Goal: Transaction & Acquisition: Purchase product/service

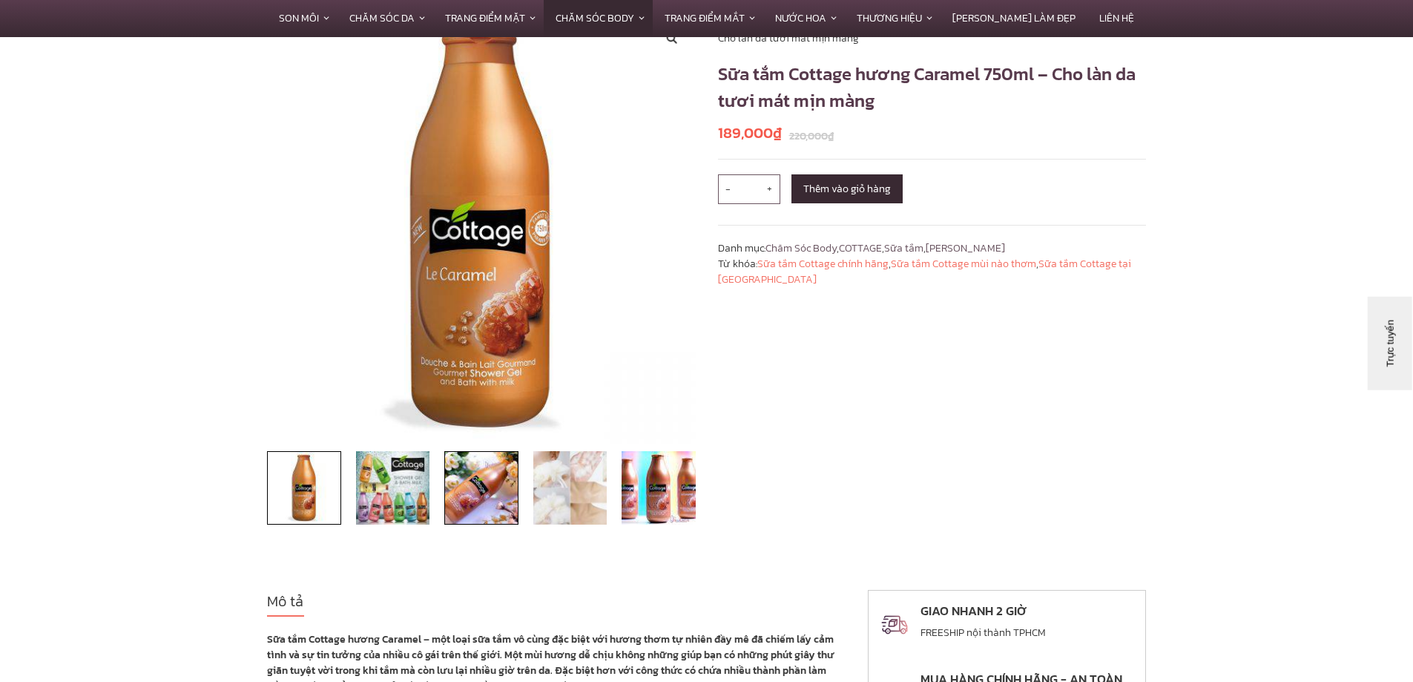
click at [487, 481] on img at bounding box center [481, 488] width 74 height 74
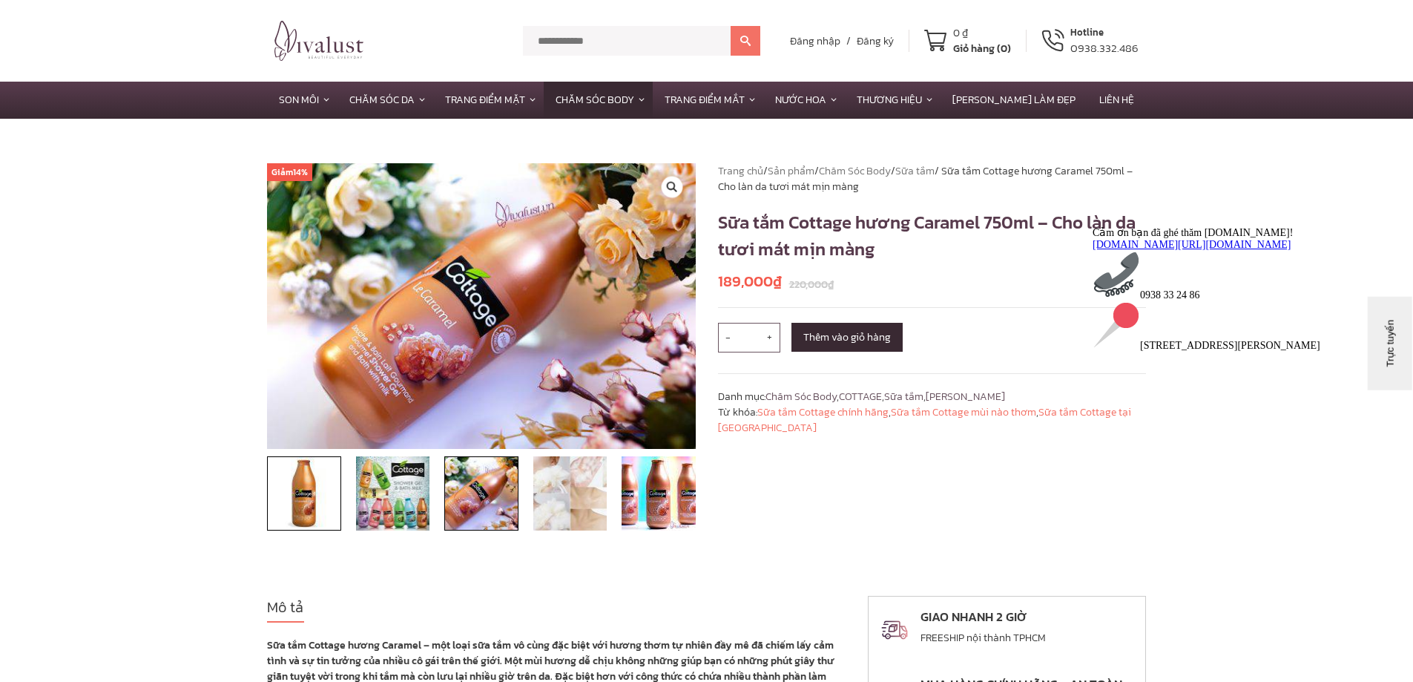
click at [307, 496] on img at bounding box center [304, 493] width 74 height 74
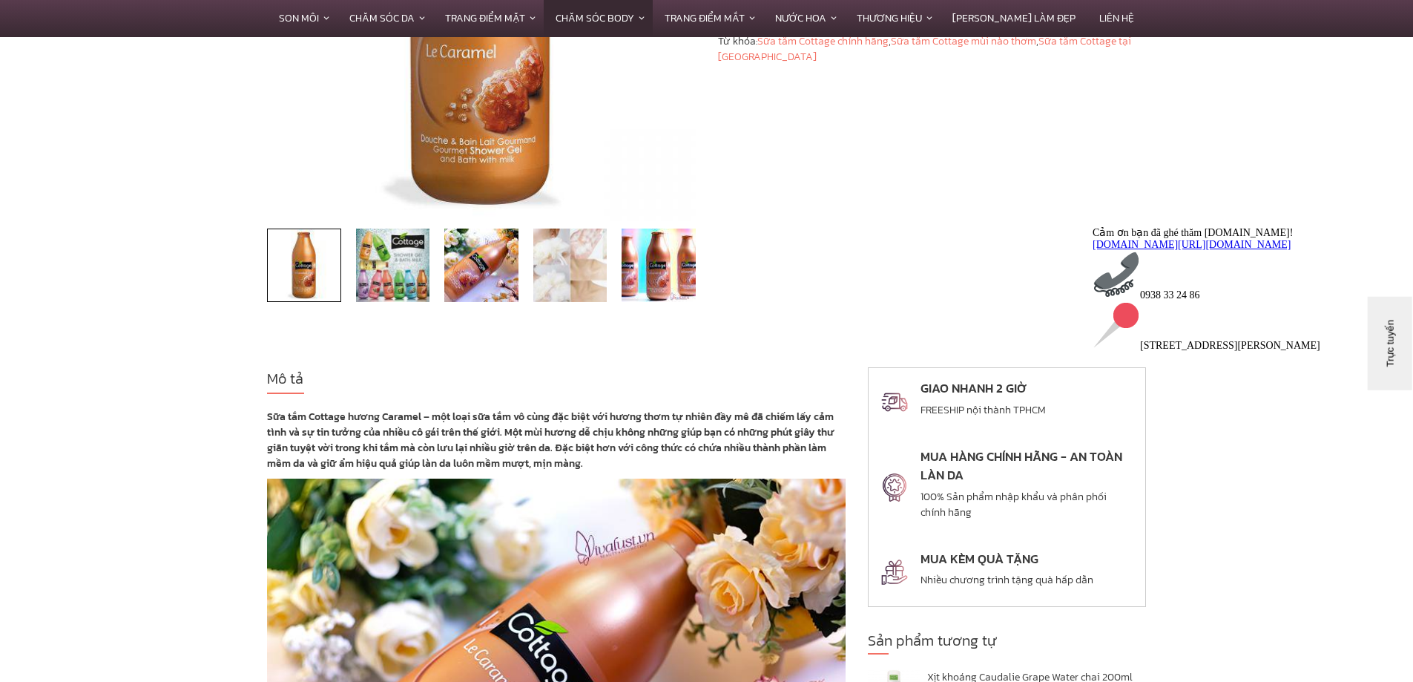
scroll to position [445, 0]
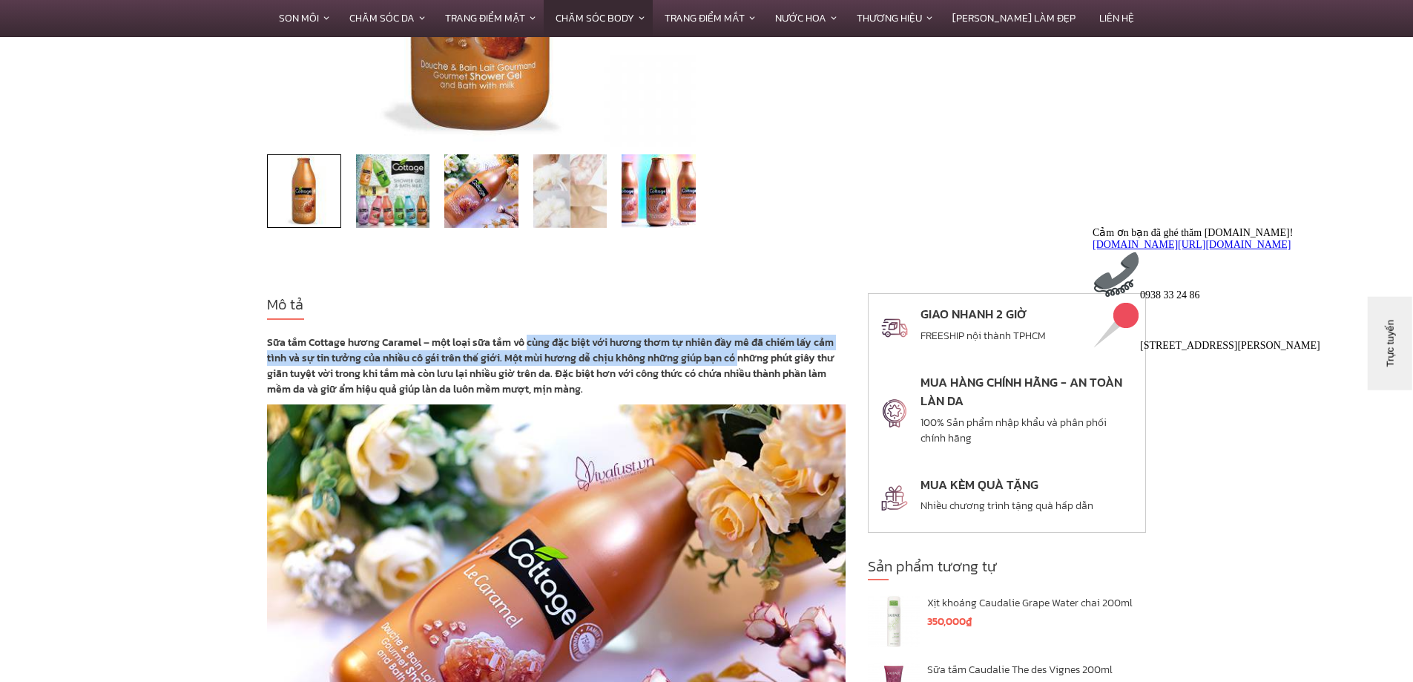
drag, startPoint x: 528, startPoint y: 346, endPoint x: 697, endPoint y: 356, distance: 169.4
click at [739, 355] on strong "Sữa tắm Cottage hương Caramel – một loại sữa tắm vô cùng đặc biệt với hương thơ…" at bounding box center [550, 366] width 567 height 62
click at [634, 358] on strong "Sữa tắm Cottage hương Caramel – một loại sữa tắm vô cùng đặc biệt với hương thơ…" at bounding box center [550, 366] width 567 height 62
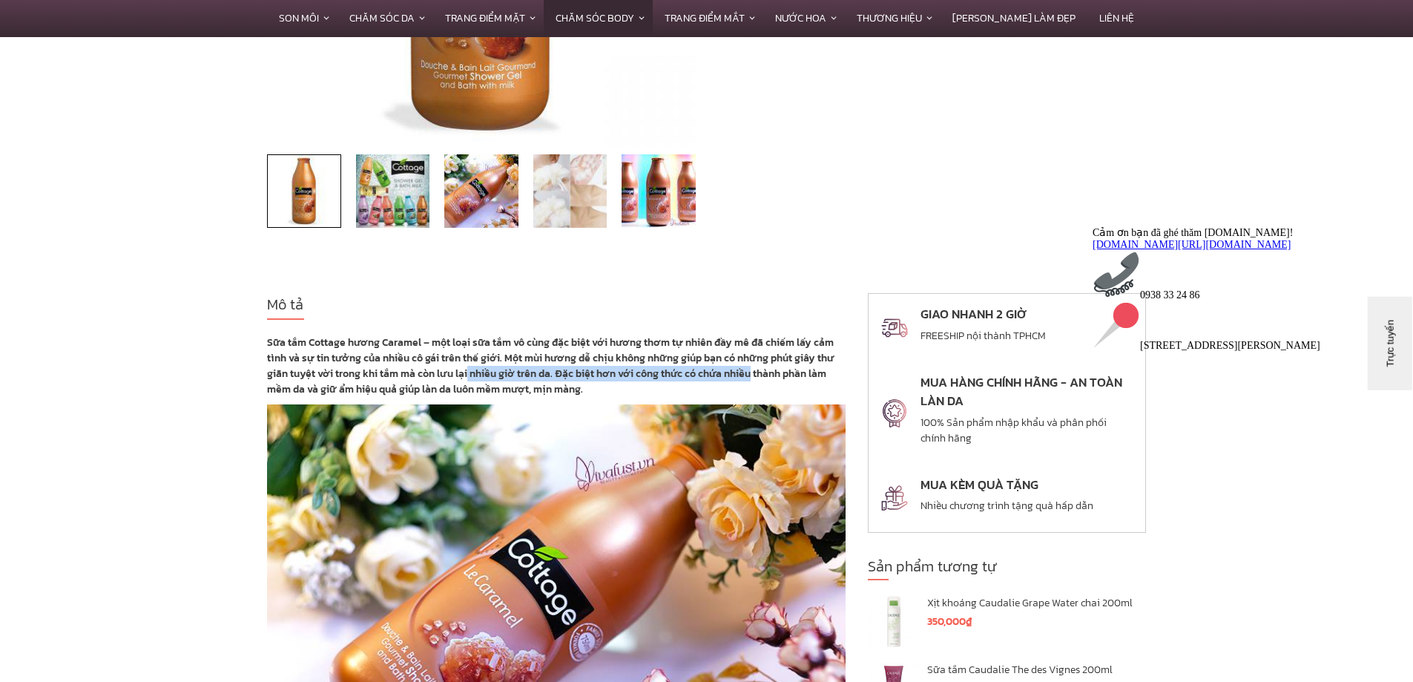
drag, startPoint x: 466, startPoint y: 372, endPoint x: 751, endPoint y: 371, distance: 284.8
click at [751, 371] on strong "Sữa tắm Cottage hương Caramel – một loại sữa tắm vô cùng đặc biệt với hương thơ…" at bounding box center [550, 366] width 567 height 62
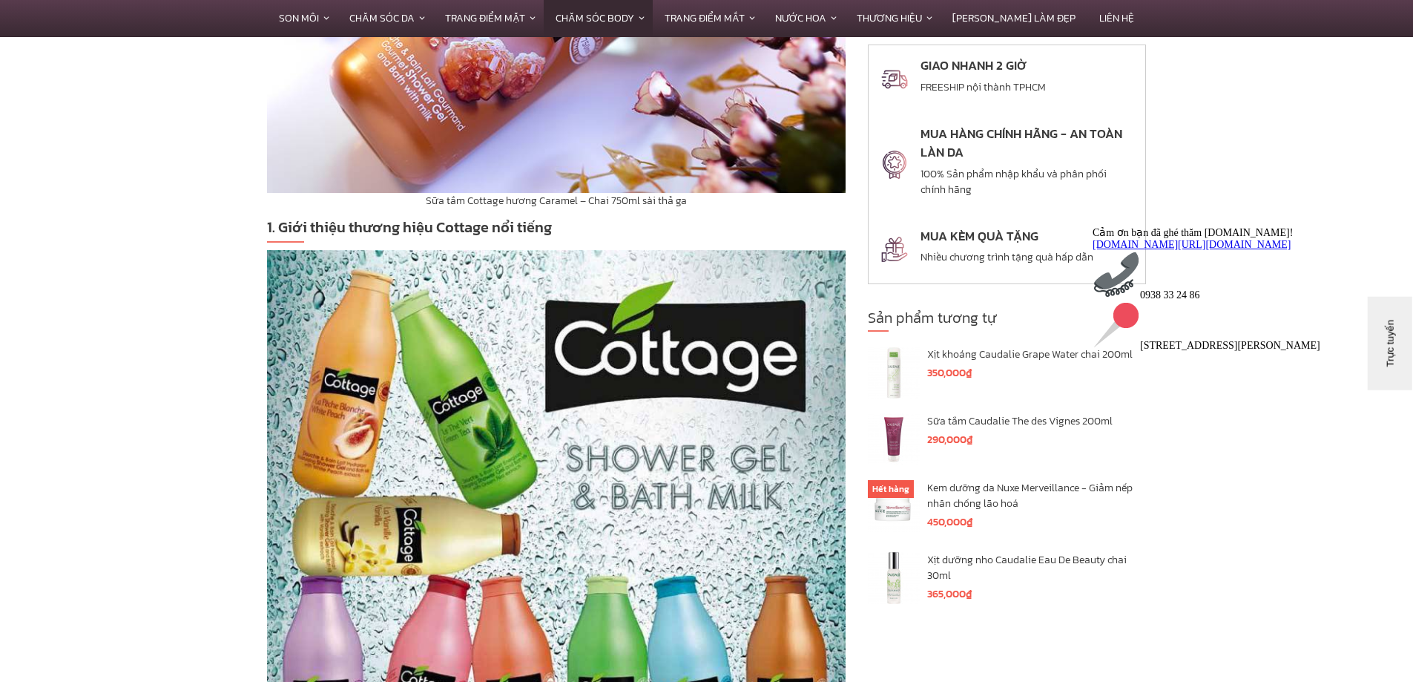
scroll to position [964, 0]
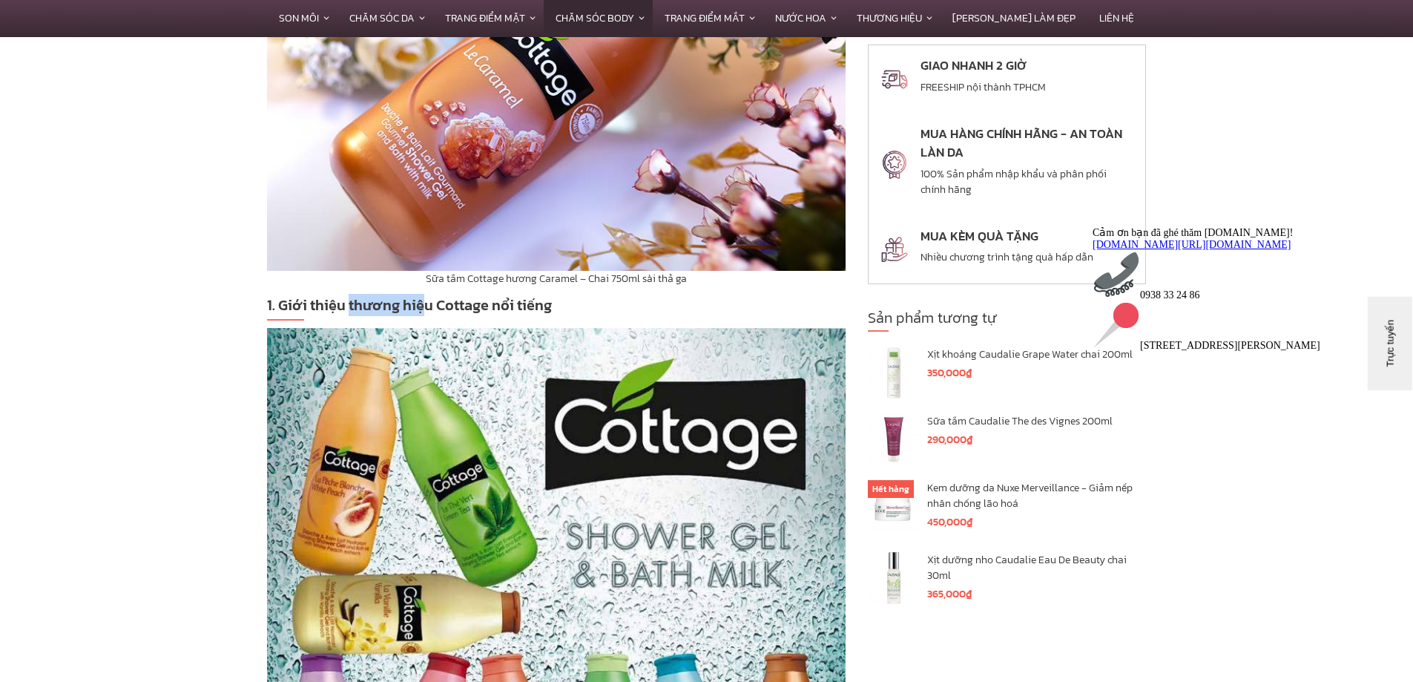
drag, startPoint x: 347, startPoint y: 309, endPoint x: 426, endPoint y: 309, distance: 79.4
click at [426, 309] on strong "1. Giới thiệu thương hiệu Cottage nổi tiếng" at bounding box center [409, 305] width 285 height 22
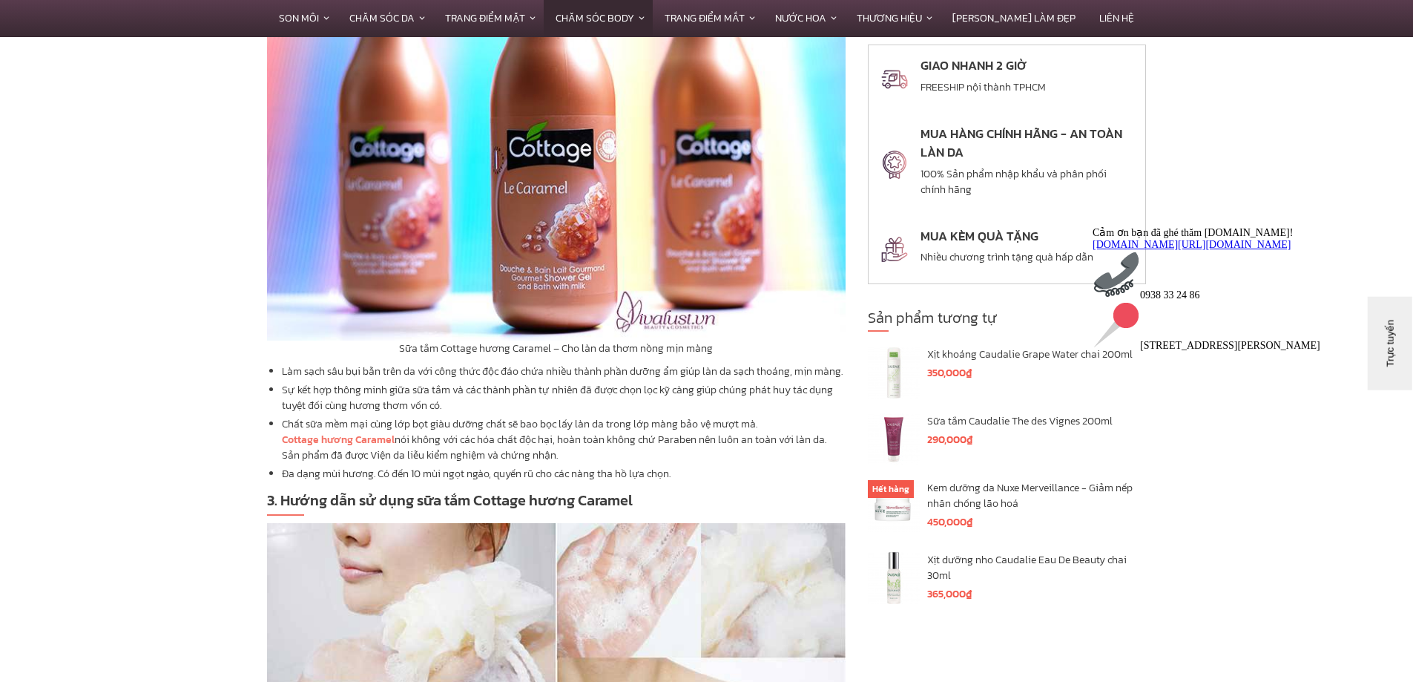
scroll to position [2077, 0]
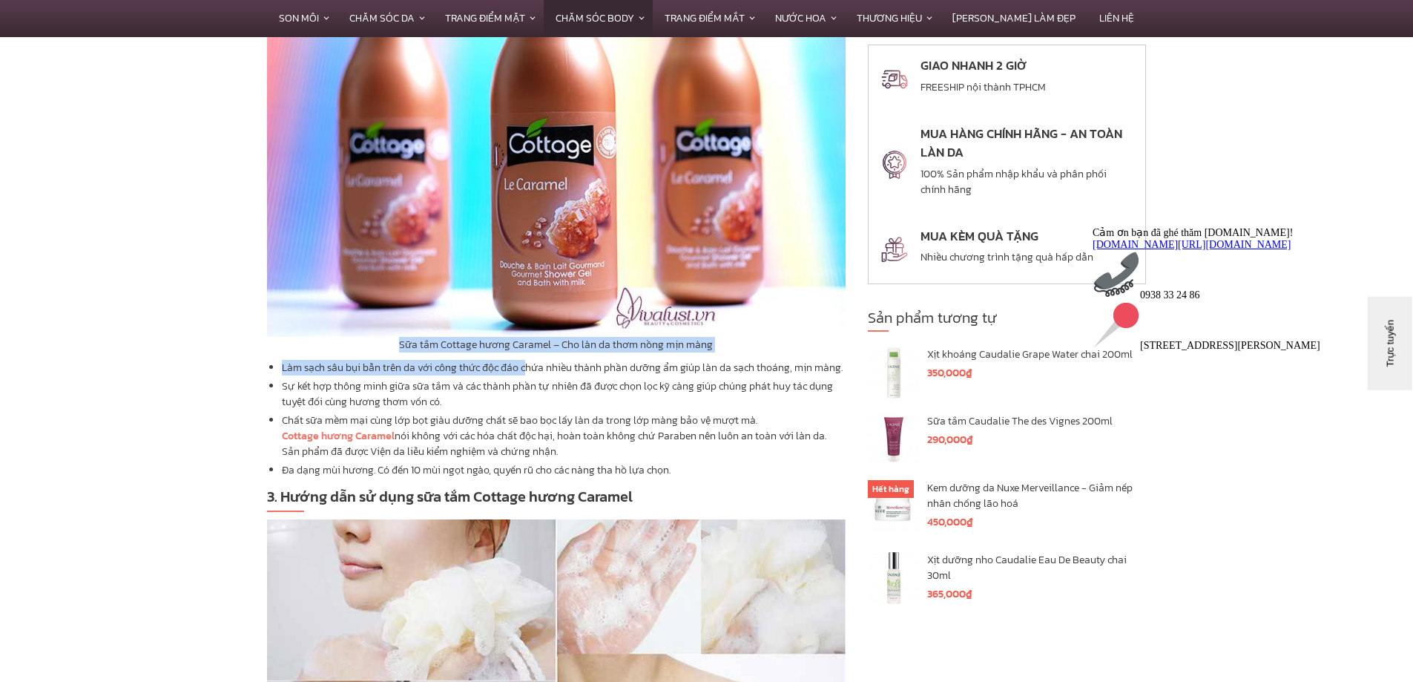
drag, startPoint x: 402, startPoint y: 326, endPoint x: 526, endPoint y: 340, distance: 124.7
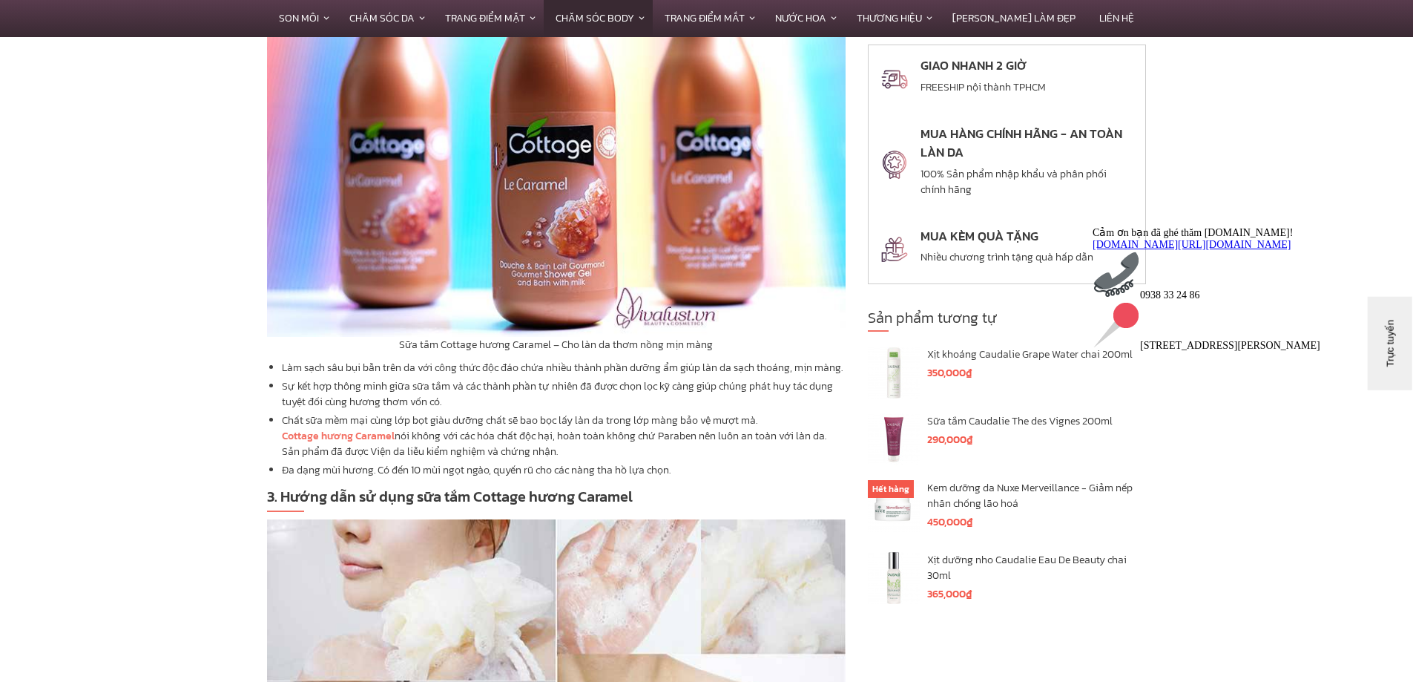
click at [567, 394] on li "Sự kết hợp thông minh giữa sữa tắm và các thành phần tự nhiên đã được chọn lọc …" at bounding box center [564, 393] width 564 height 31
click at [344, 360] on li "Làm sạch sâu bụi bẫn trên da với công thức độc đáo chứa nhiều thành phần dưỡng …" at bounding box center [564, 368] width 564 height 16
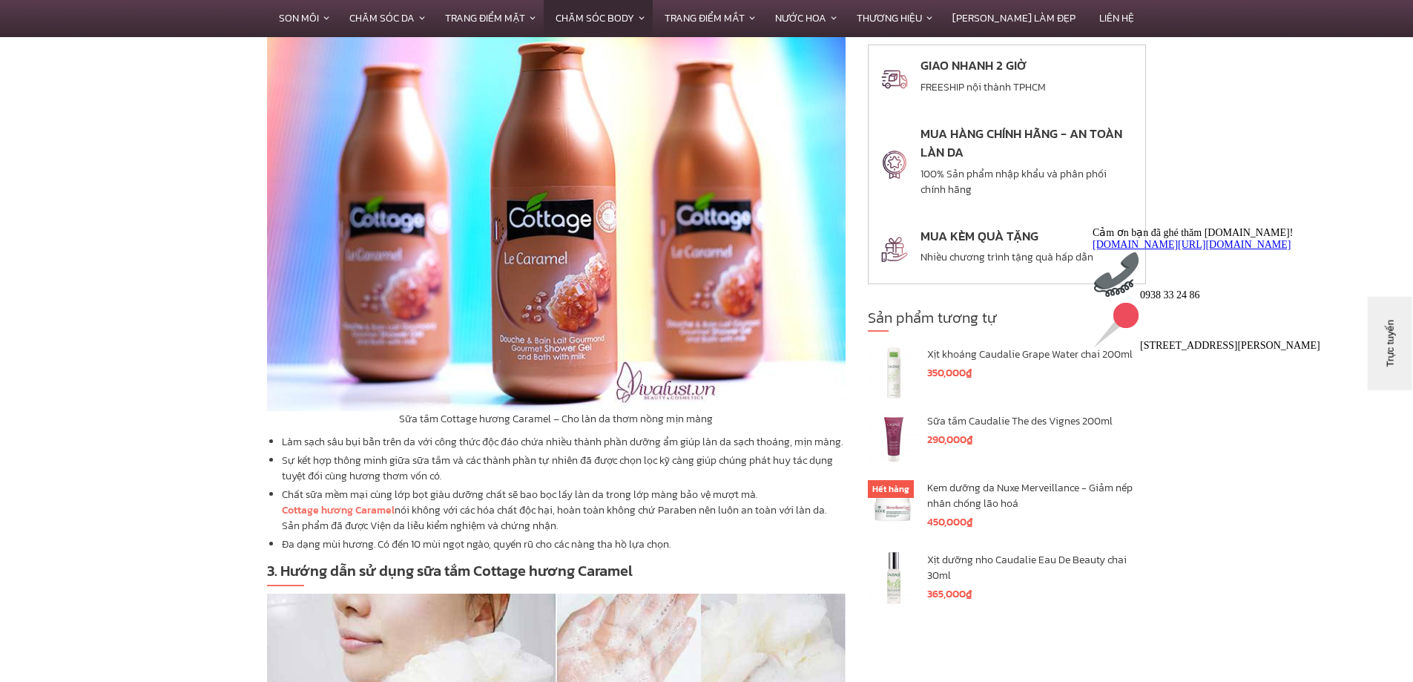
scroll to position [1928, 0]
